Goal: Information Seeking & Learning: Learn about a topic

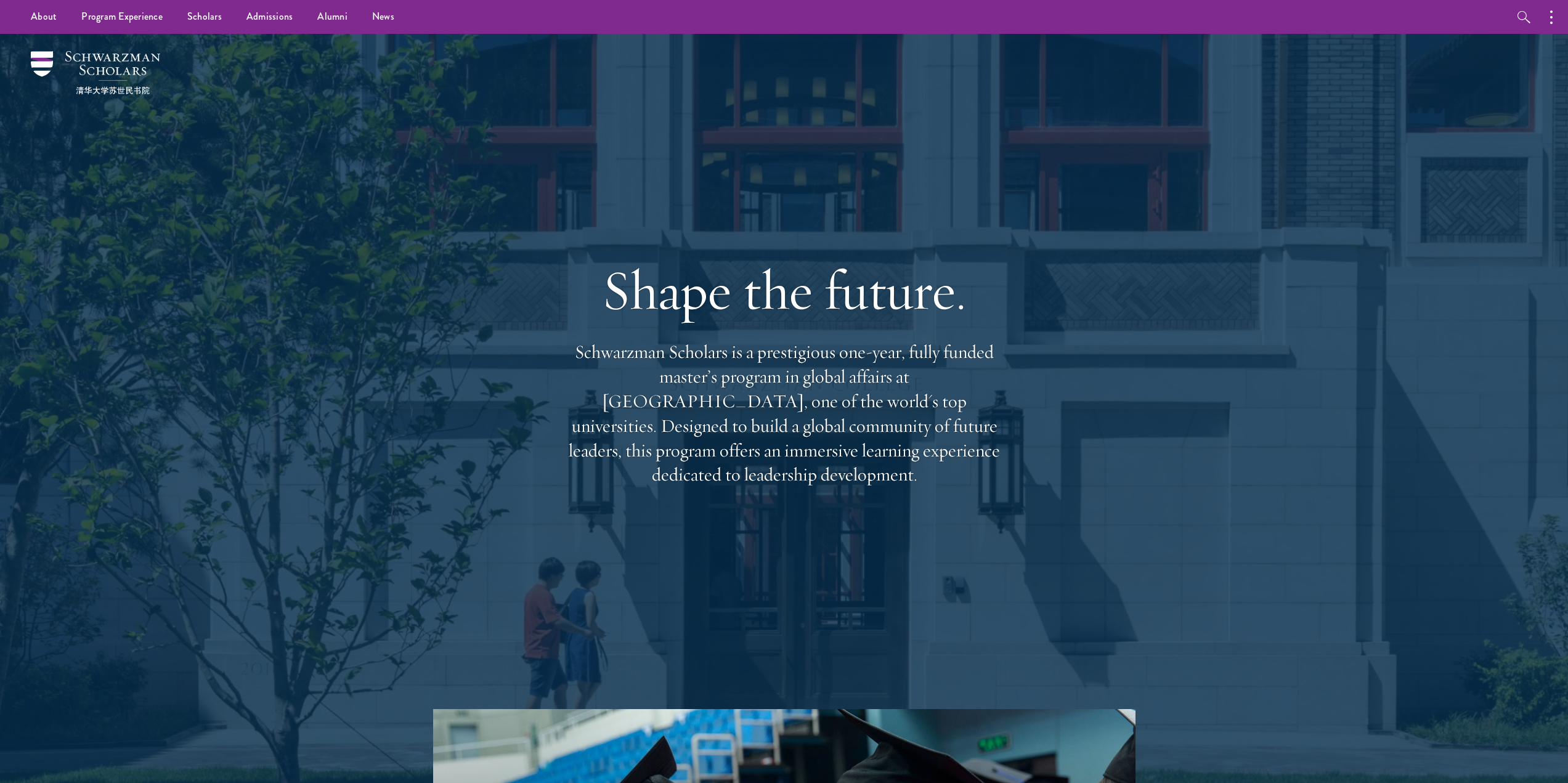
click at [707, 408] on p "Schwarzman Scholars is a prestigious one-year, fully funded master’s program in…" at bounding box center [784, 413] width 444 height 147
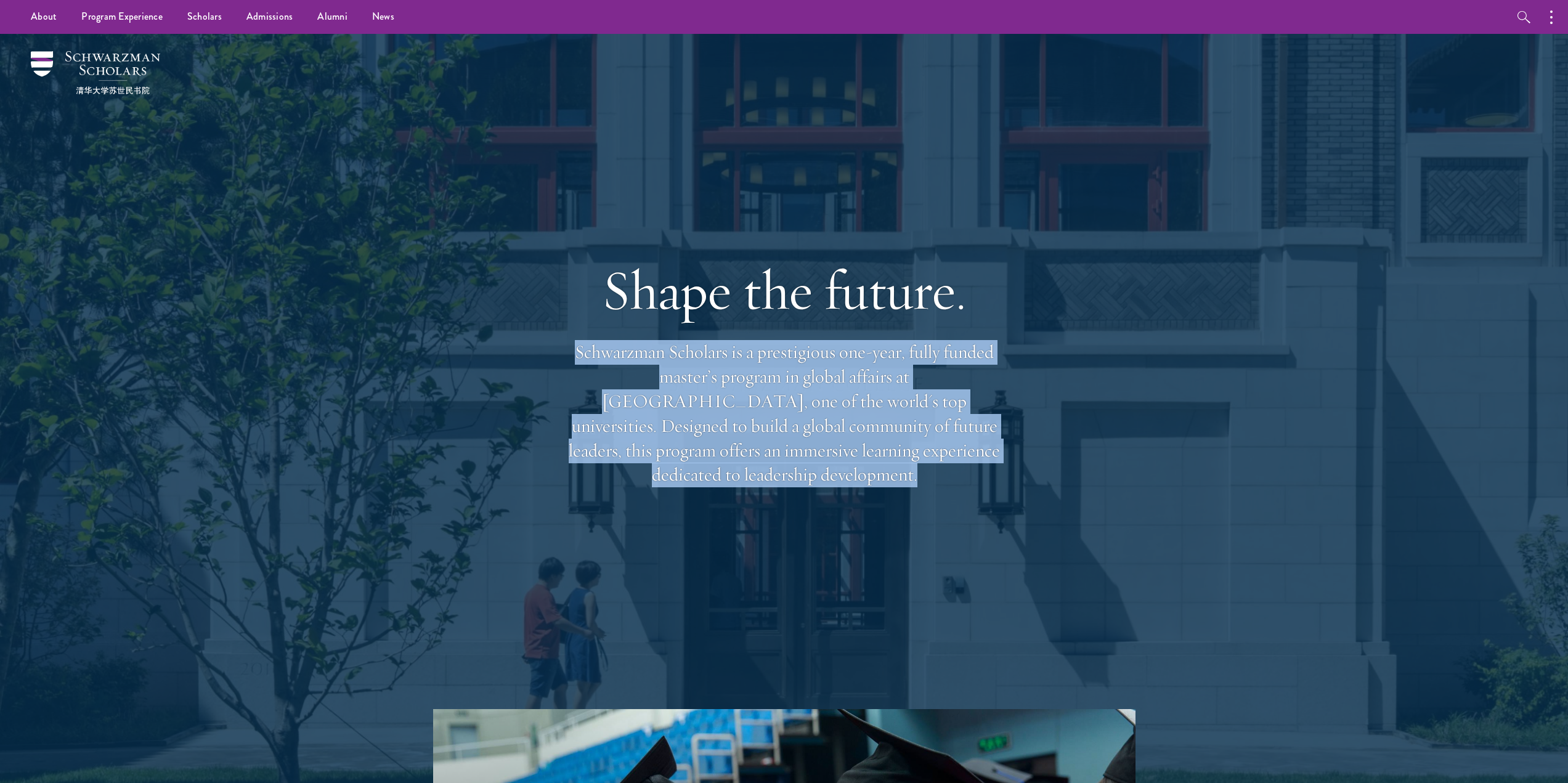
click at [707, 408] on p "Schwarzman Scholars is a prestigious one-year, fully funded master’s program in…" at bounding box center [784, 413] width 444 height 147
click at [662, 412] on p "Schwarzman Scholars is a prestigious one-year, fully funded master’s program in…" at bounding box center [784, 413] width 444 height 147
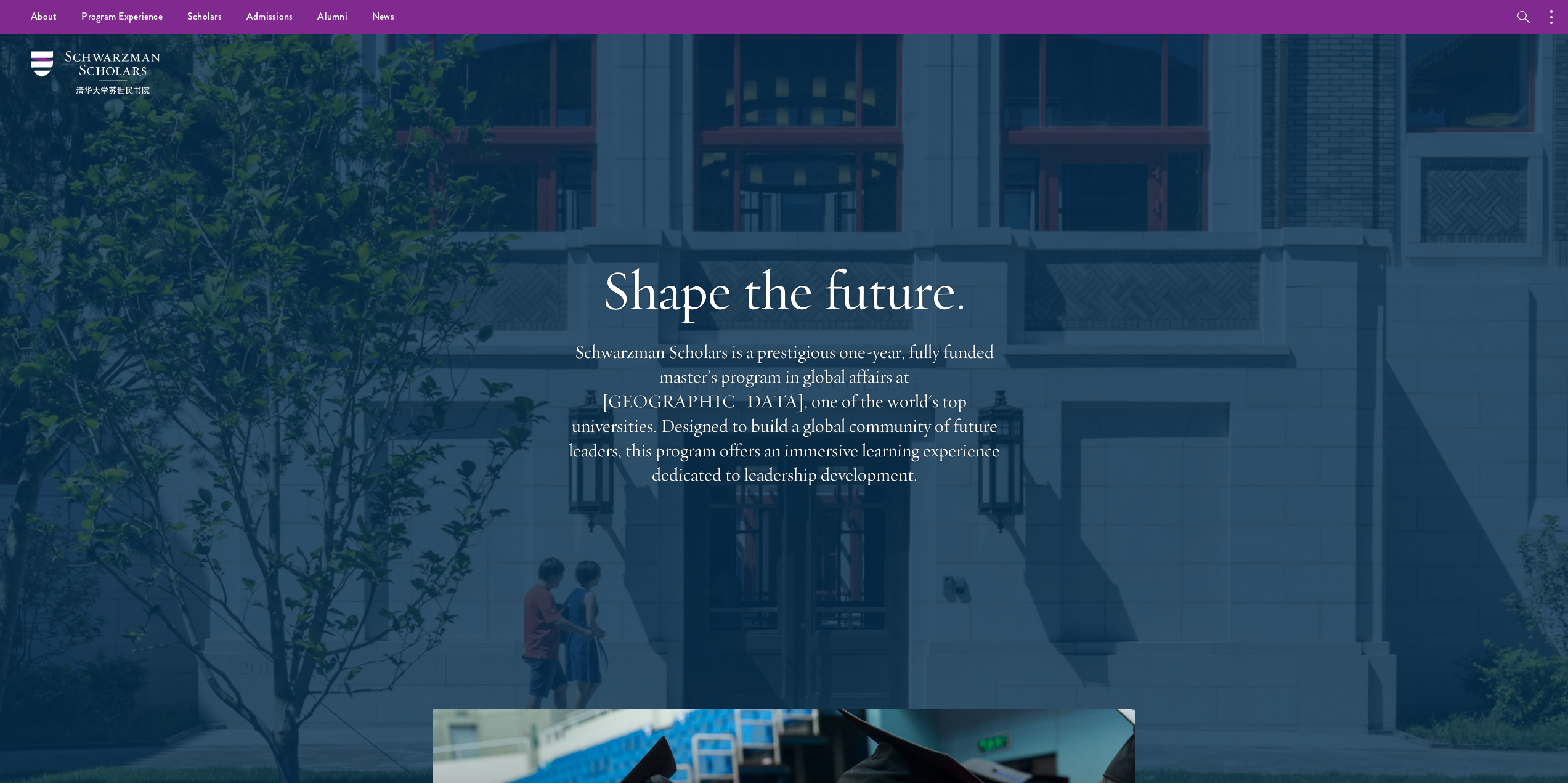
click at [662, 412] on p "Schwarzman Scholars is a prestigious one-year, fully funded master’s program in…" at bounding box center [784, 413] width 444 height 147
click at [676, 427] on p "Schwarzman Scholars is a prestigious one-year, fully funded master’s program in…" at bounding box center [784, 413] width 444 height 147
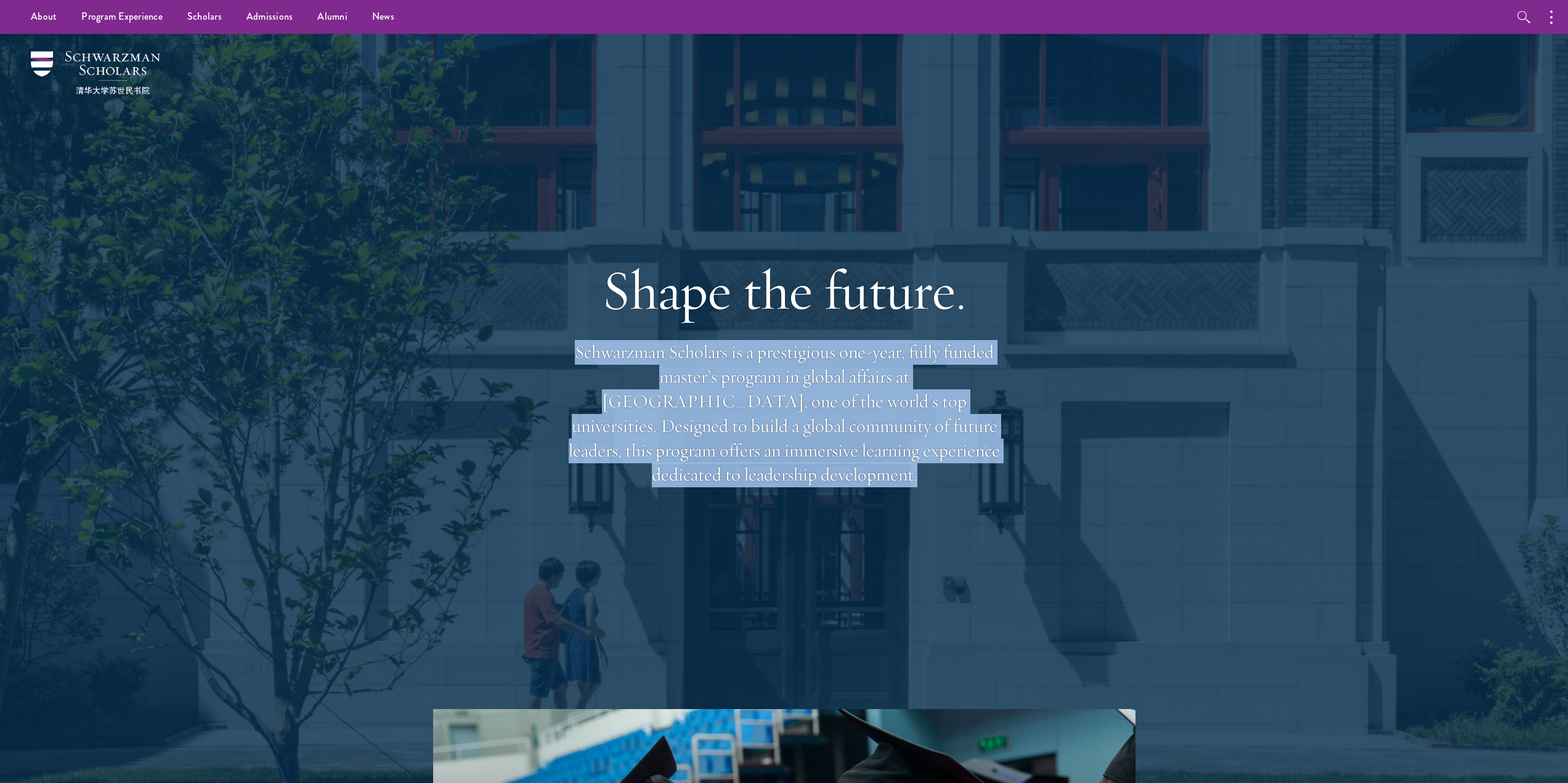
click at [726, 443] on p "Schwarzman Scholars is a prestigious one-year, fully funded master’s program in…" at bounding box center [784, 413] width 444 height 147
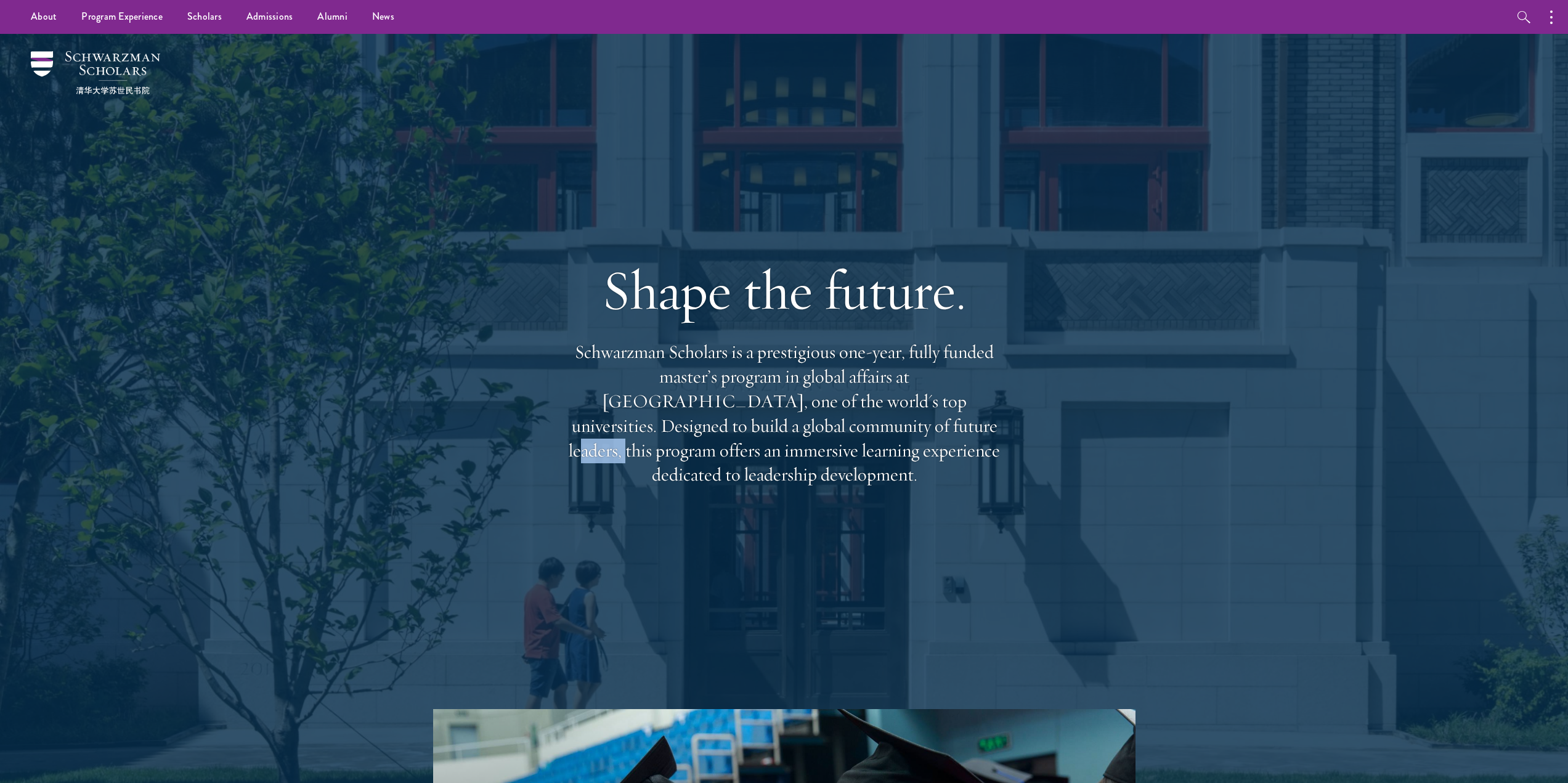
click at [726, 443] on p "Schwarzman Scholars is a prestigious one-year, fully funded master’s program in…" at bounding box center [784, 413] width 444 height 147
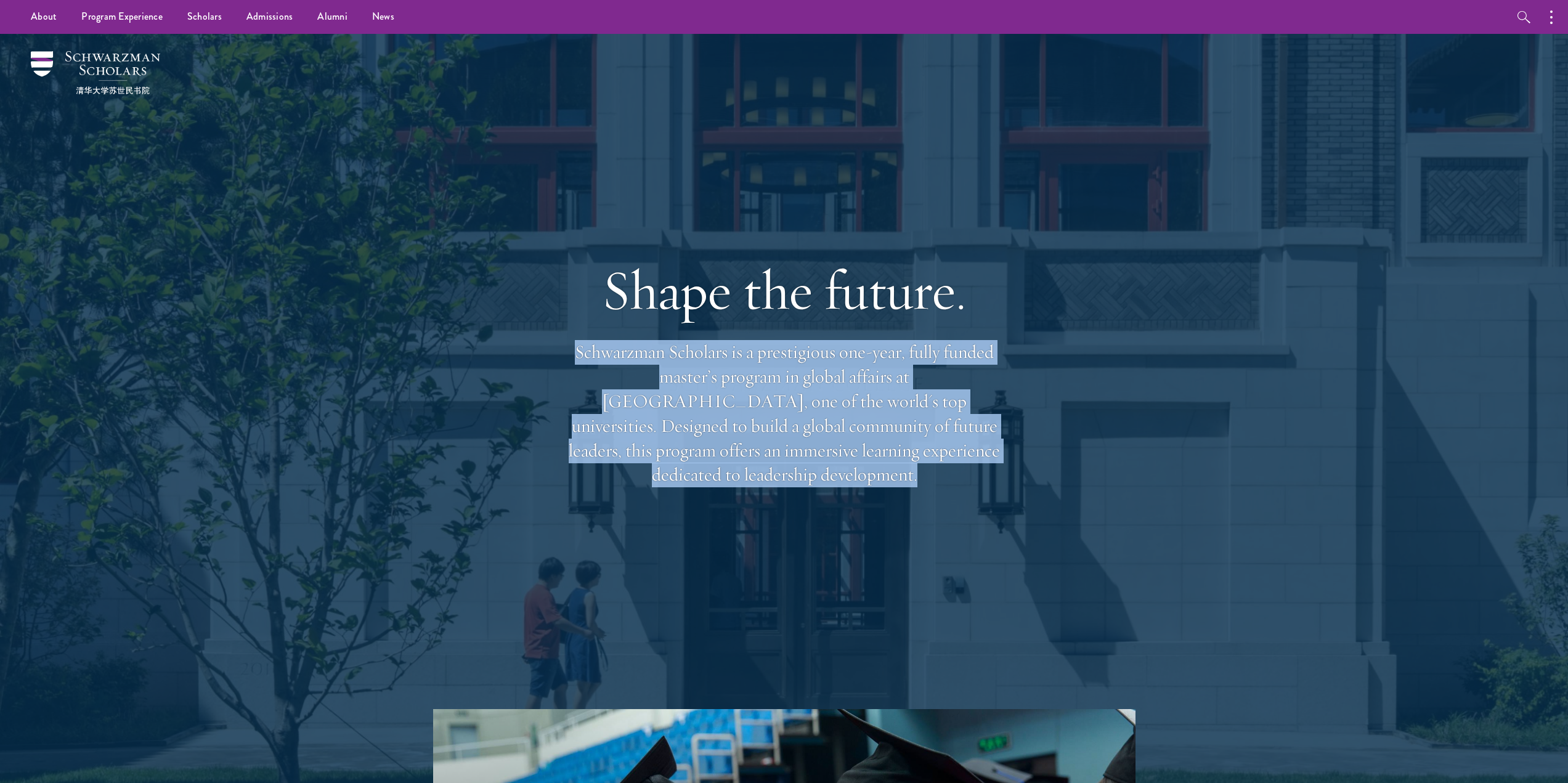
click at [726, 443] on p "Schwarzman Scholars is a prestigious one-year, fully funded master’s program in…" at bounding box center [784, 413] width 444 height 147
click at [667, 440] on p "Schwarzman Scholars is a prestigious one-year, fully funded master’s program in…" at bounding box center [784, 413] width 444 height 147
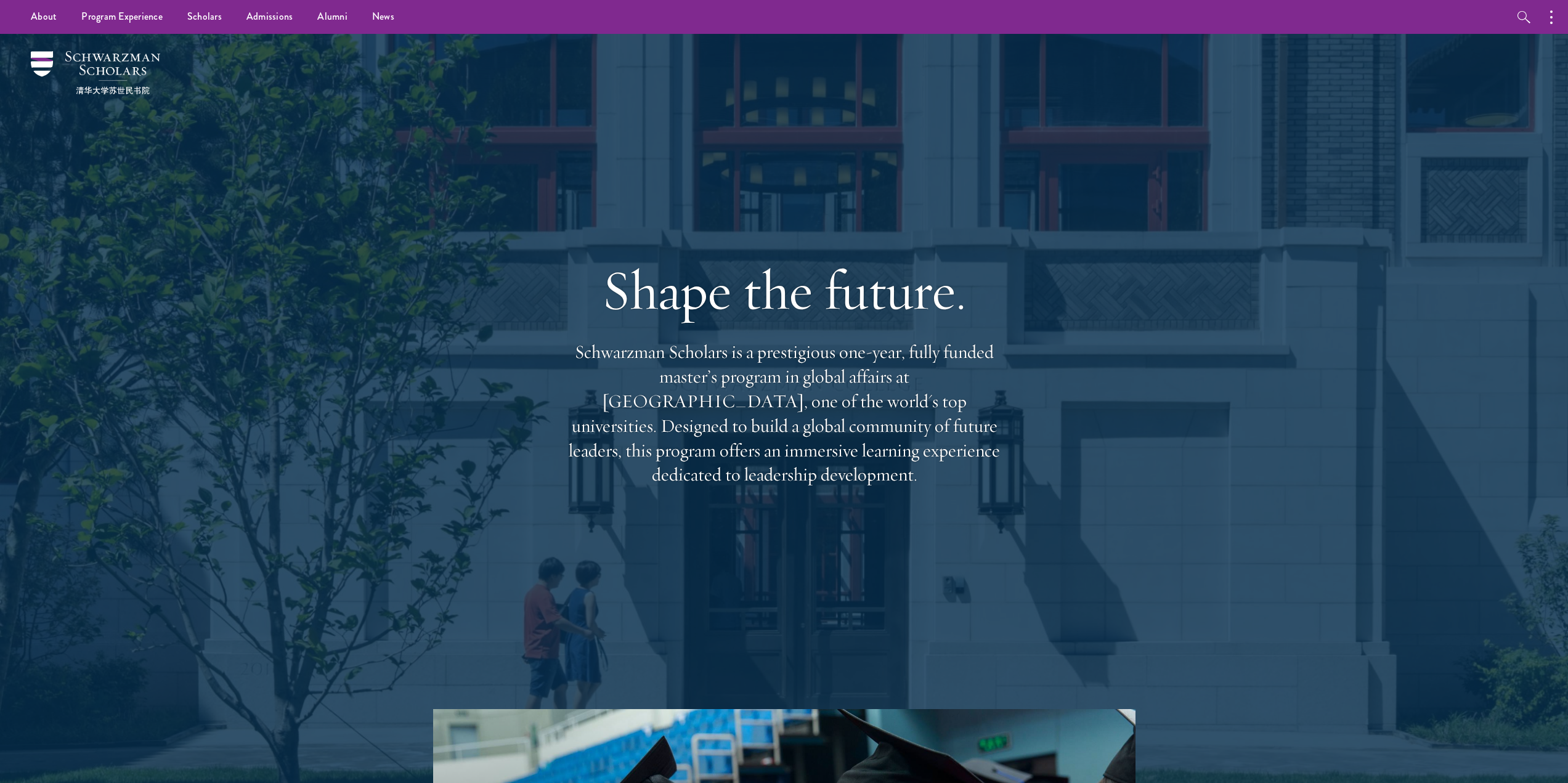
click at [667, 440] on p "Schwarzman Scholars is a prestigious one-year, fully funded master’s program in…" at bounding box center [784, 413] width 444 height 147
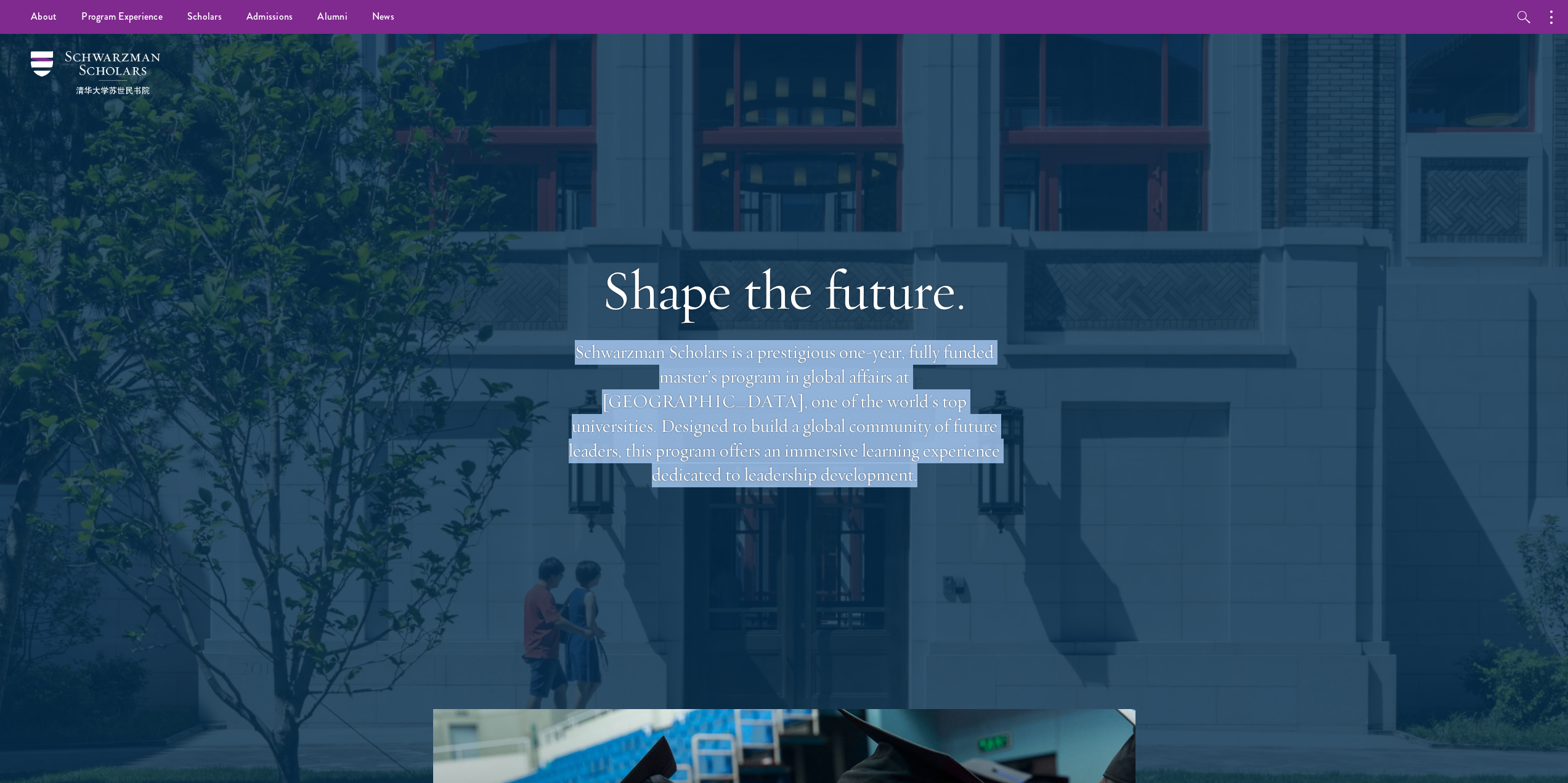
click at [667, 440] on p "Schwarzman Scholars is a prestigious one-year, fully funded master’s program in…" at bounding box center [784, 413] width 444 height 147
click at [740, 454] on p "Schwarzman Scholars is a prestigious one-year, fully funded master’s program in…" at bounding box center [784, 413] width 444 height 147
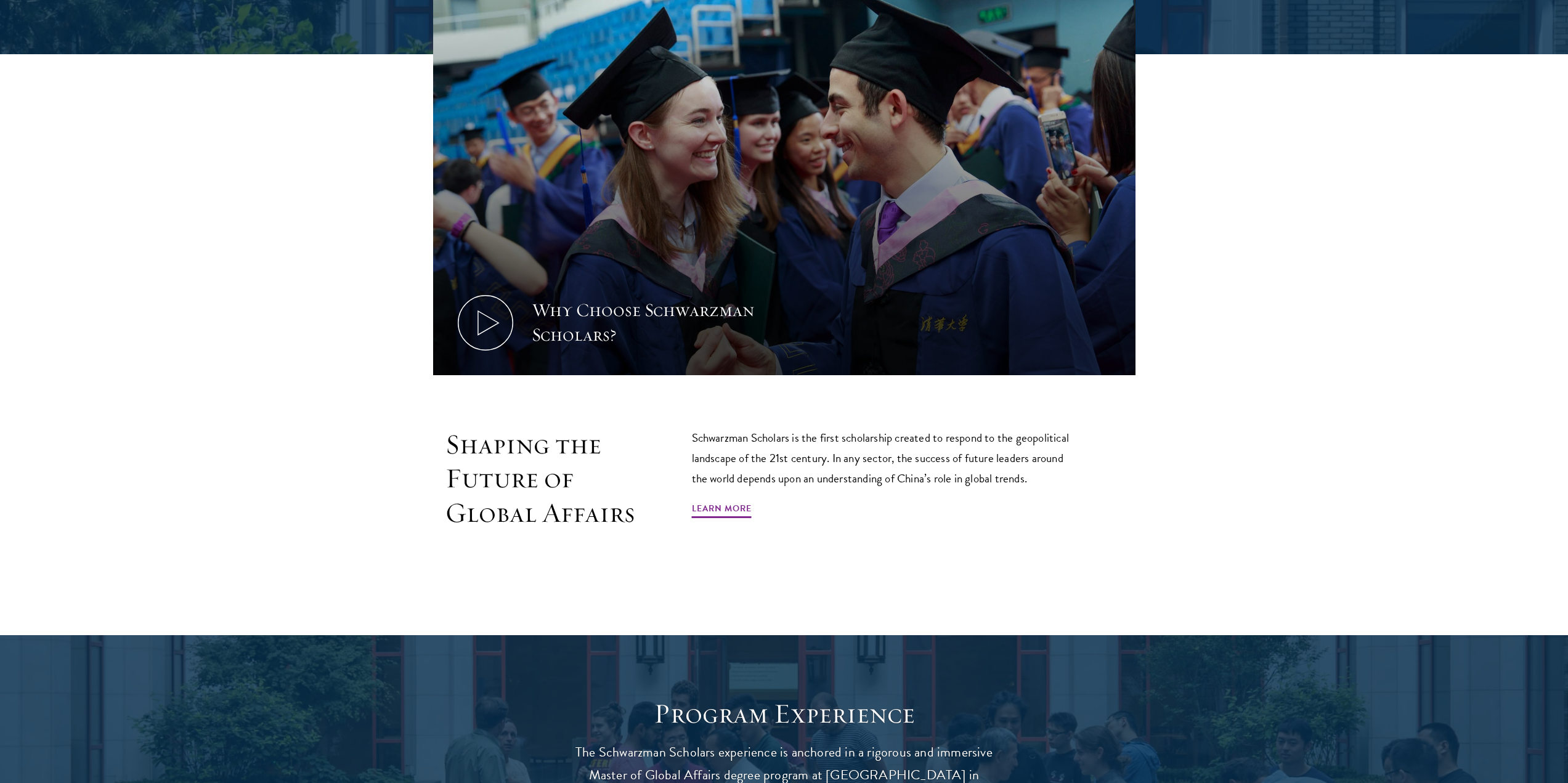
scroll to position [733, 0]
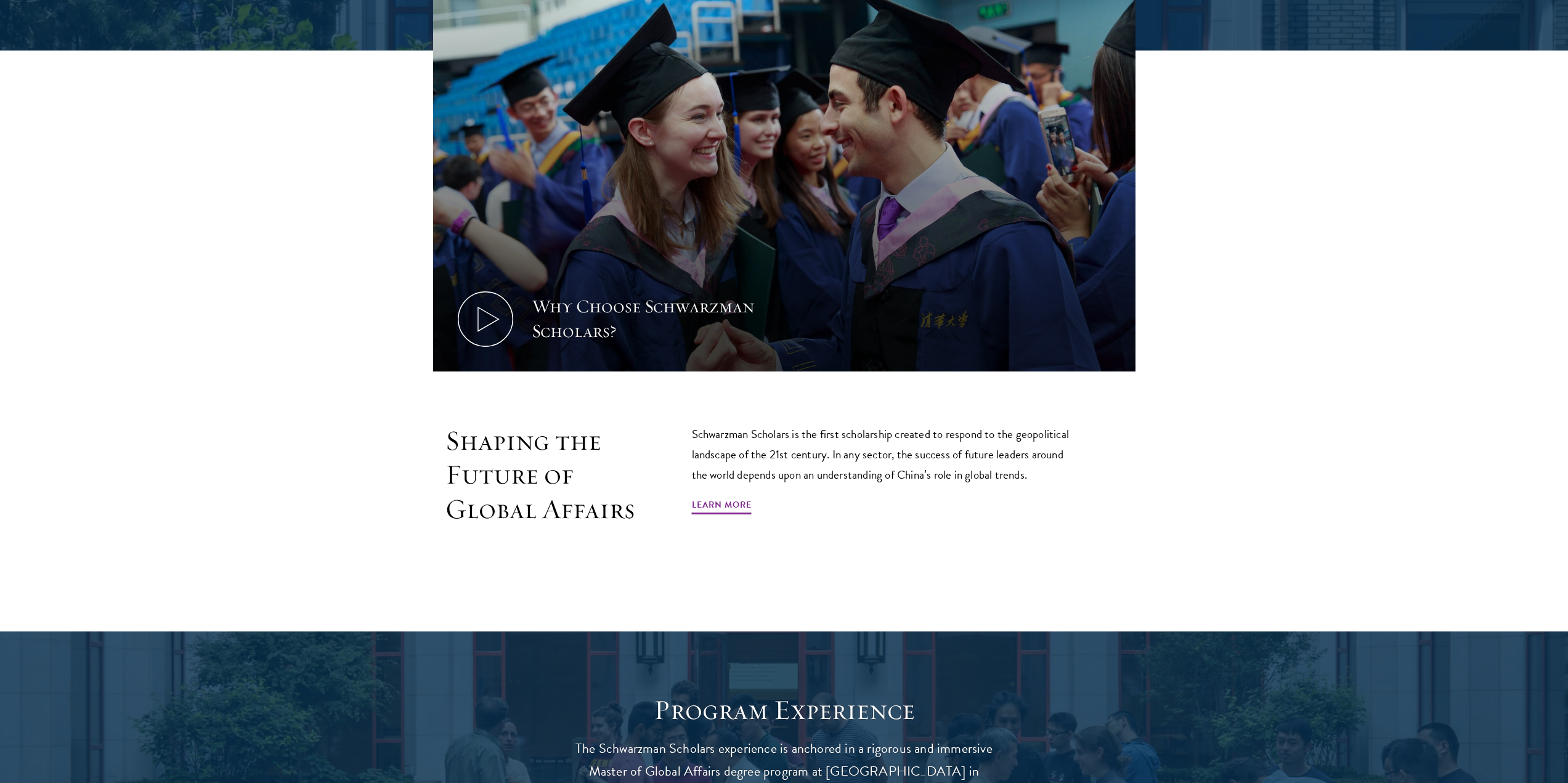
click at [717, 442] on p "Schwarzman Scholars is the first scholarship created to respond to the geopolit…" at bounding box center [886, 454] width 388 height 61
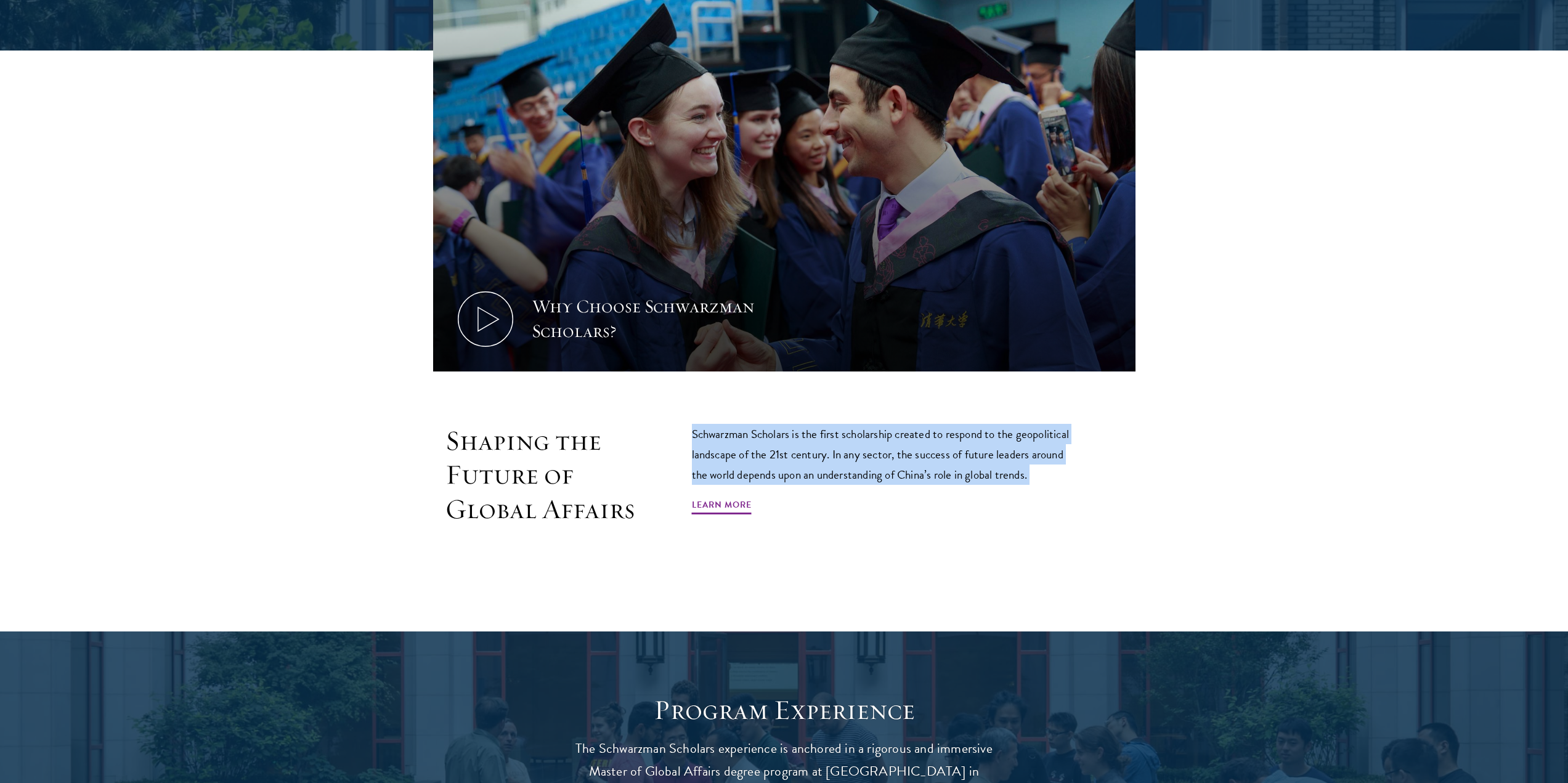
click at [717, 442] on p "Schwarzman Scholars is the first scholarship created to respond to the geopolit…" at bounding box center [886, 454] width 388 height 61
click at [774, 455] on p "Schwarzman Scholars is the first scholarship created to respond to the geopolit…" at bounding box center [886, 454] width 388 height 61
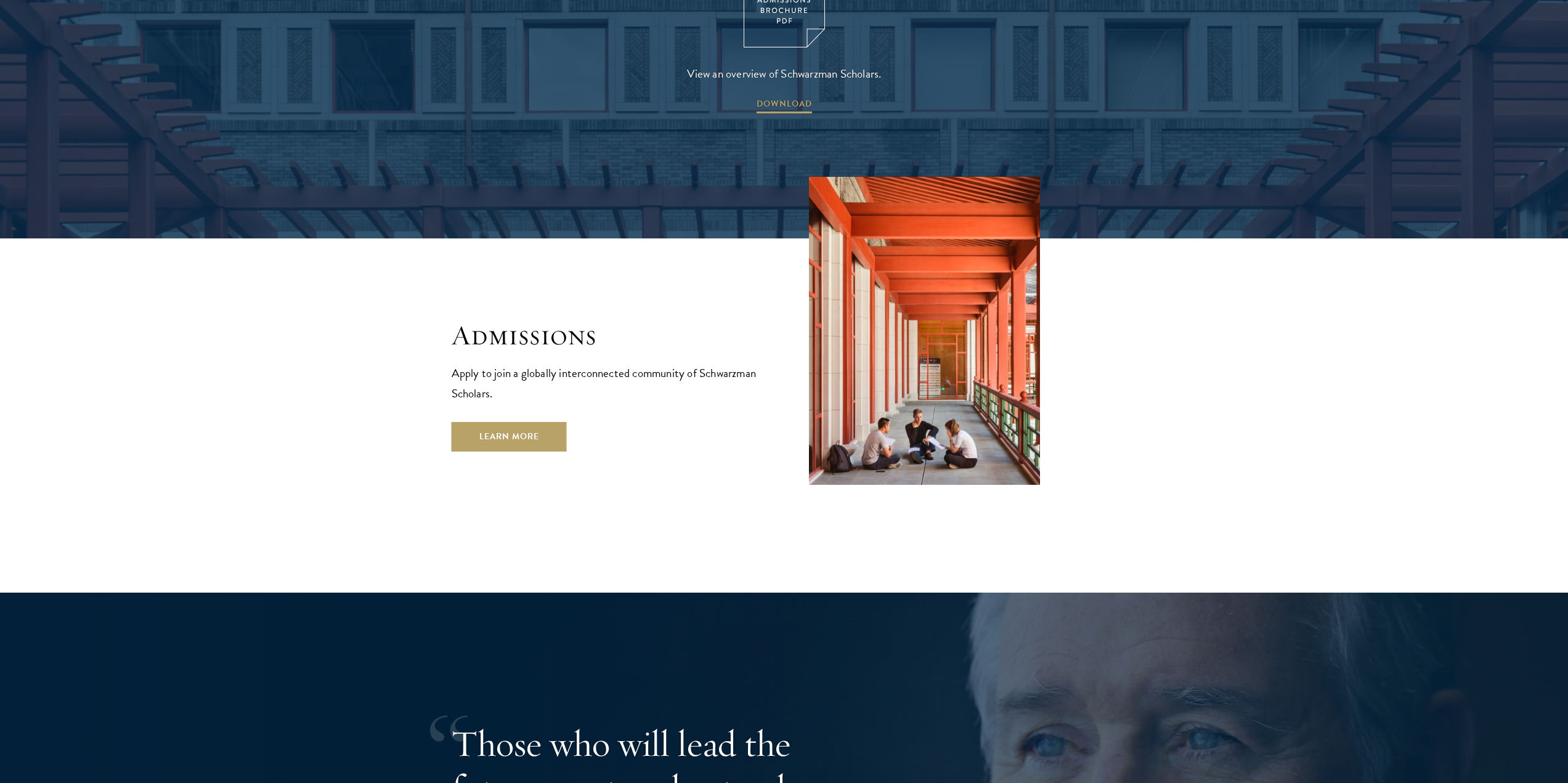
scroll to position [2134, 0]
